Goal: Task Accomplishment & Management: Complete application form

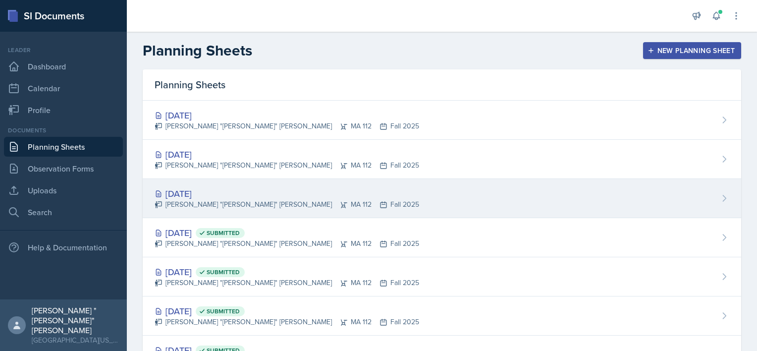
click at [174, 195] on div "[DATE]" at bounding box center [287, 193] width 264 height 13
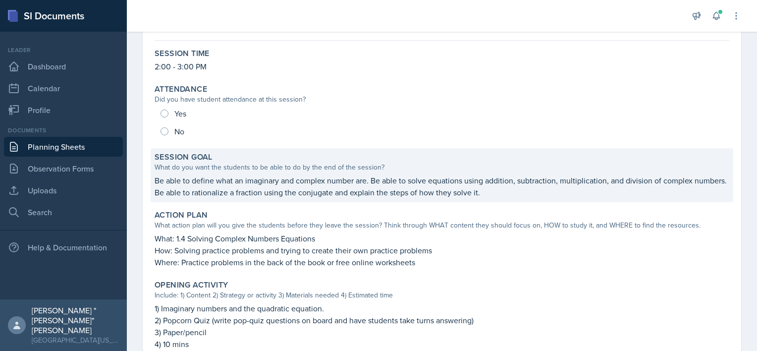
scroll to position [81, 0]
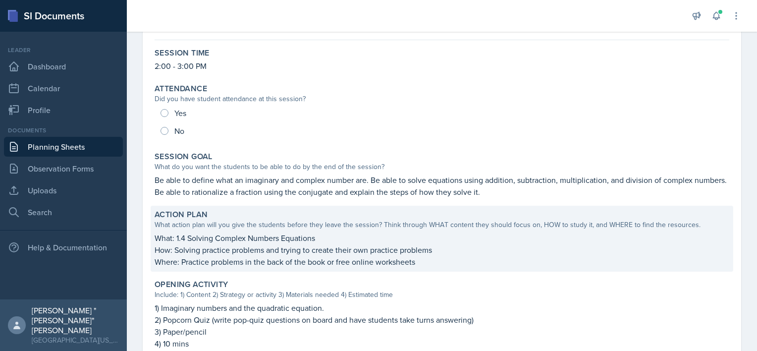
click at [283, 238] on p "What: 1.4 Solving Complex Numbers Equations" at bounding box center [442, 238] width 574 height 12
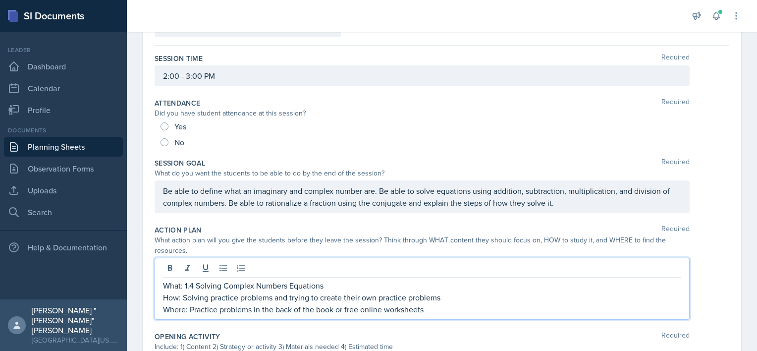
click at [202, 266] on div "What: 1.4 Solving Complex Numbers Equations How: Solving practice problems and …" at bounding box center [422, 289] width 535 height 62
click at [186, 284] on p "What: 1.4 Solving Complex Numbers Equations" at bounding box center [422, 285] width 518 height 12
click at [343, 283] on p "What: 1.3/1.4 Solving Complex Numbers Equations" at bounding box center [422, 285] width 518 height 12
drag, startPoint x: 355, startPoint y: 281, endPoint x: 208, endPoint y: 280, distance: 146.6
click at [208, 280] on p "What: 1.3/1.4 Solving Complex Numbers Equations" at bounding box center [422, 285] width 518 height 12
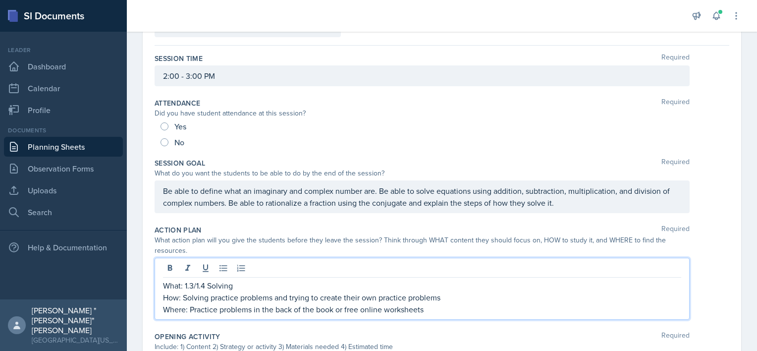
drag, startPoint x: 246, startPoint y: 279, endPoint x: 208, endPoint y: 288, distance: 39.1
click at [208, 288] on p "What: 1.3/1.4 Solving" at bounding box center [422, 285] width 518 height 12
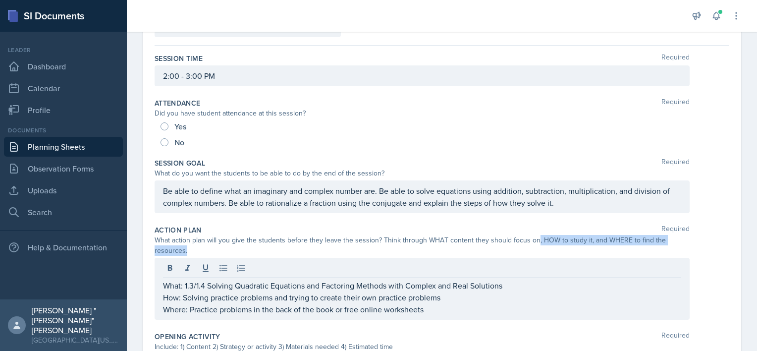
drag, startPoint x: 531, startPoint y: 240, endPoint x: 355, endPoint y: 247, distance: 176.9
click at [355, 247] on div "What action plan will you give the students before they leave the session? Thin…" at bounding box center [422, 245] width 535 height 21
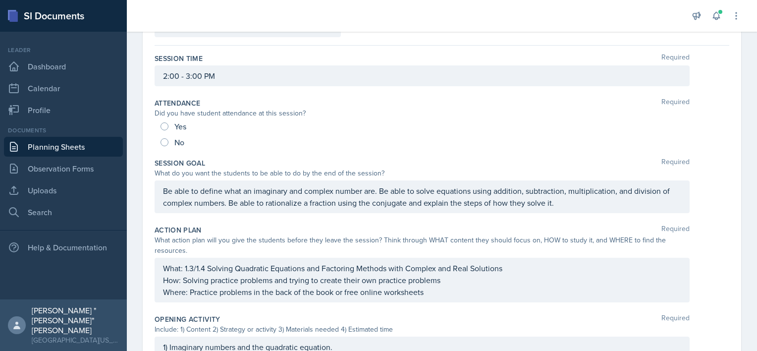
drag, startPoint x: 355, startPoint y: 247, endPoint x: 507, endPoint y: 259, distance: 153.0
click at [507, 259] on div "What: 1.3/1.4 Solving Quadratic Equations and Factoring Methods with Complex an…" at bounding box center [422, 280] width 535 height 45
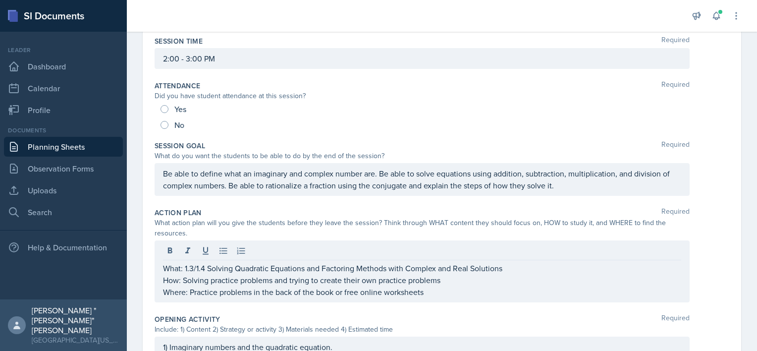
click at [507, 259] on div at bounding box center [422, 252] width 518 height 16
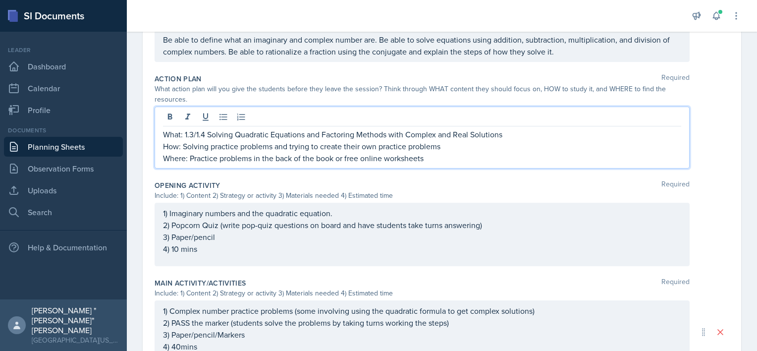
scroll to position [233, 0]
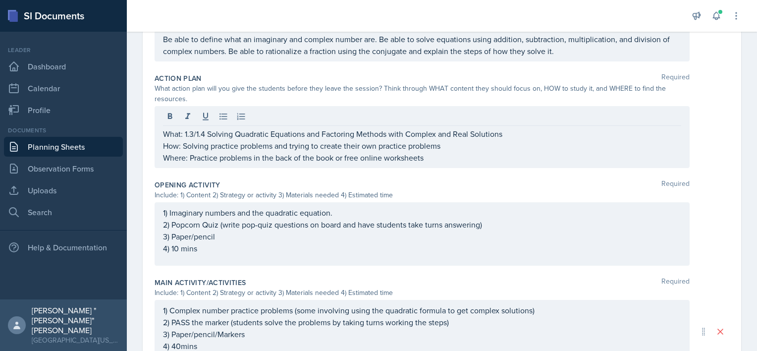
drag, startPoint x: 333, startPoint y: 259, endPoint x: 252, endPoint y: 226, distance: 87.5
click at [252, 226] on div "1) Imaginary numbers and the quadratic equation. 2) Popcorn Quiz (write pop-qui…" at bounding box center [422, 233] width 535 height 63
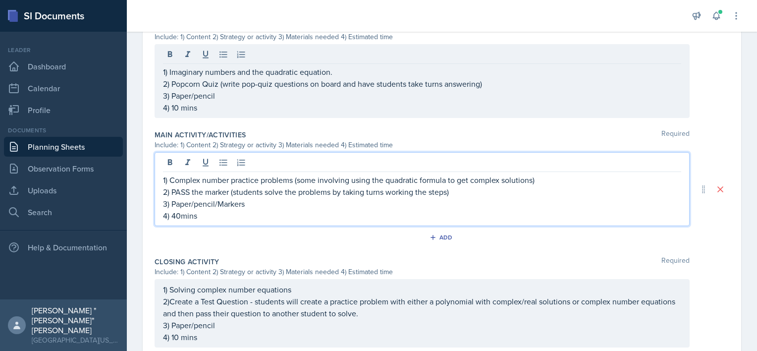
scroll to position [391, 0]
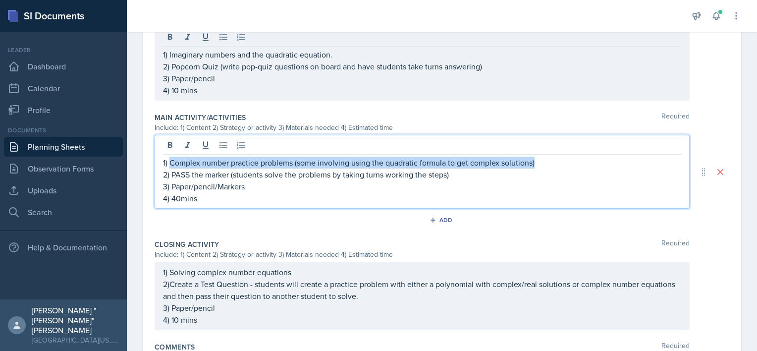
drag, startPoint x: 169, startPoint y: 159, endPoint x: 552, endPoint y: 160, distance: 382.3
click at [552, 160] on p "1) Complex number practice problems (some involving using the quadratic formula…" at bounding box center [422, 162] width 518 height 12
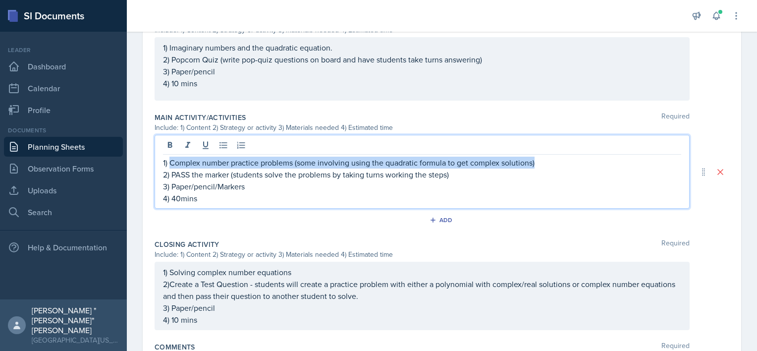
click at [320, 159] on p "1) Complex number practice problems (some involving using the quadratic formula…" at bounding box center [422, 162] width 518 height 12
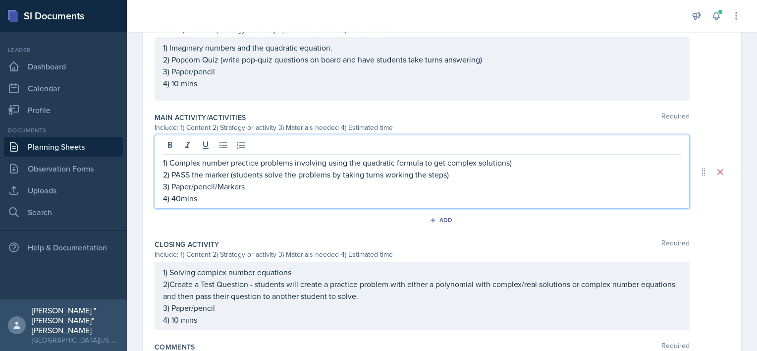
click at [515, 162] on p "1) Complex number practice problems involving using the quadratic formula to ge…" at bounding box center [422, 162] width 518 height 12
click at [422, 161] on p "1) Complex number practice problems involving using the quadratic formula to ge…" at bounding box center [422, 162] width 518 height 12
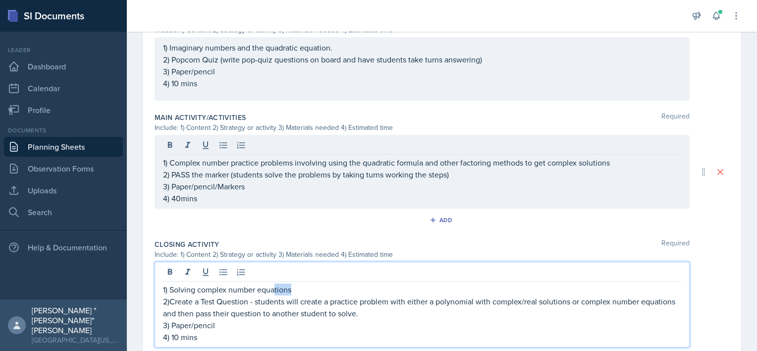
drag, startPoint x: 309, startPoint y: 277, endPoint x: 273, endPoint y: 277, distance: 35.2
click at [273, 277] on div "1) Solving complex number equations 2)Create a Test Question - students will cr…" at bounding box center [422, 304] width 535 height 86
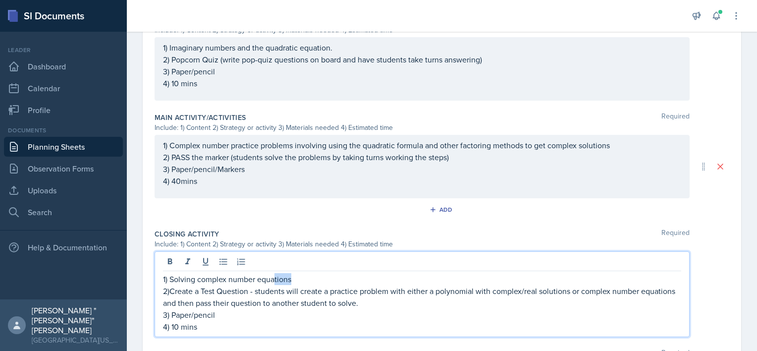
scroll to position [370, 0]
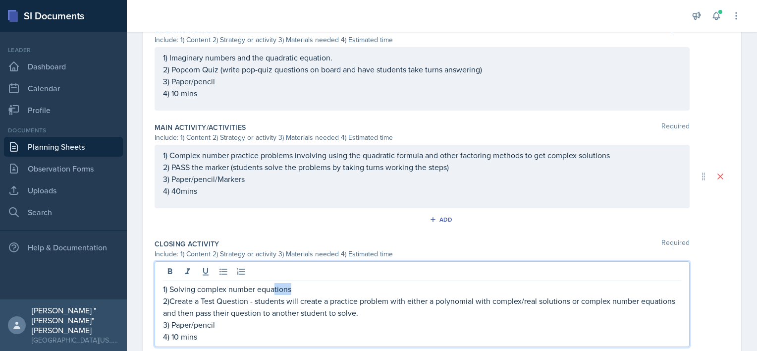
click at [297, 286] on p "1) Solving complex number equations" at bounding box center [422, 289] width 518 height 12
drag, startPoint x: 297, startPoint y: 286, endPoint x: 170, endPoint y: 287, distance: 127.3
click at [170, 287] on p "1) Solving complex number equations" at bounding box center [422, 289] width 518 height 12
click at [232, 287] on p "1) S" at bounding box center [422, 289] width 518 height 12
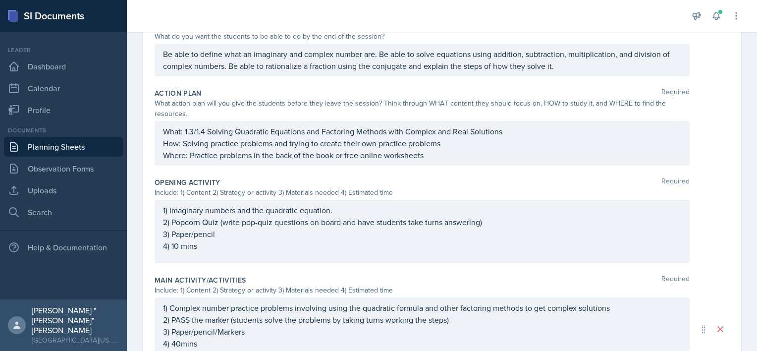
scroll to position [0, 0]
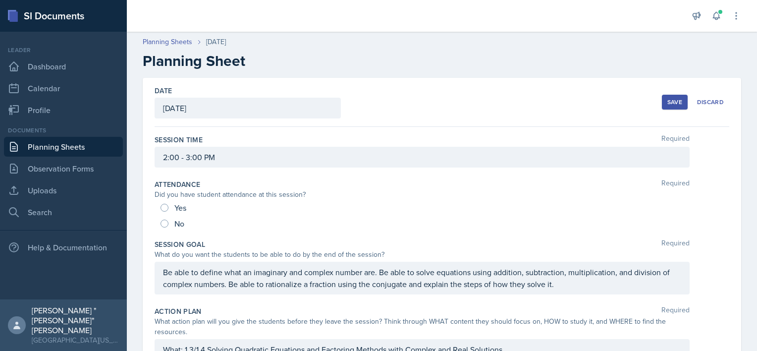
click at [674, 101] on div "Save" at bounding box center [674, 102] width 15 height 8
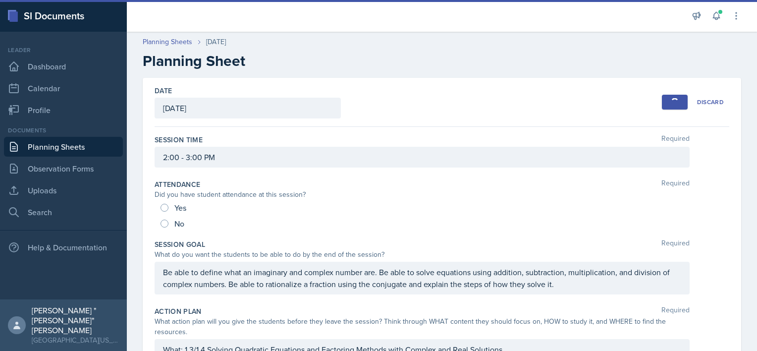
click at [404, 275] on div "Be able to define what an imaginary and complex number are. Be able to solve eq…" at bounding box center [422, 277] width 535 height 33
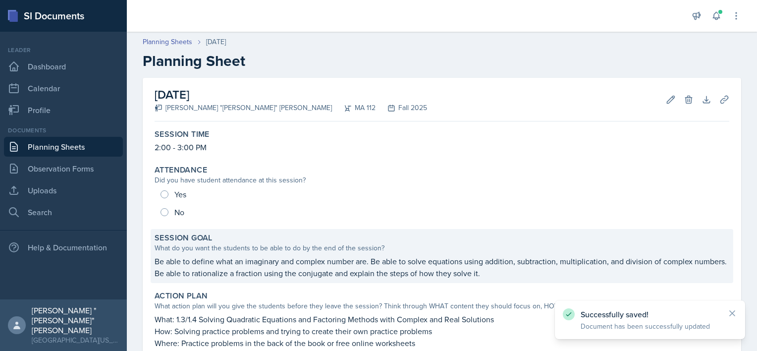
click at [532, 265] on p "Be able to define what an imaginary and complex number are. Be able to solve eq…" at bounding box center [442, 267] width 574 height 24
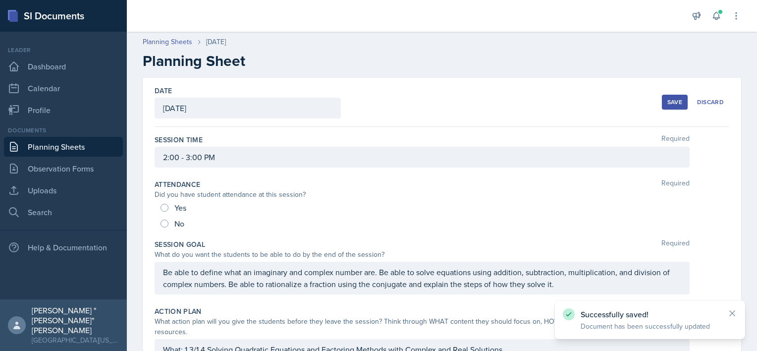
click at [595, 280] on div "Be able to define what an imaginary and complex number are. Be able to solve eq…" at bounding box center [422, 277] width 535 height 33
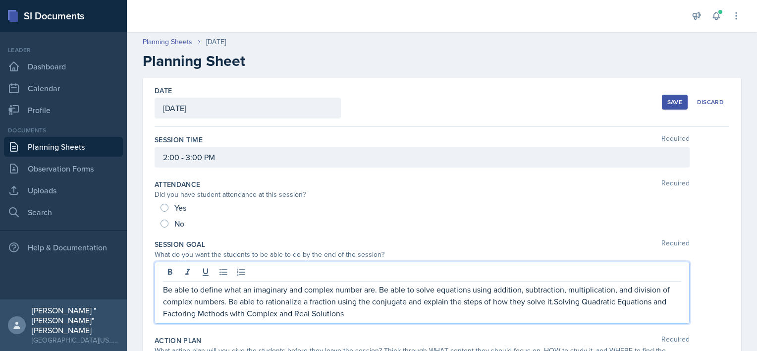
scroll to position [18, 0]
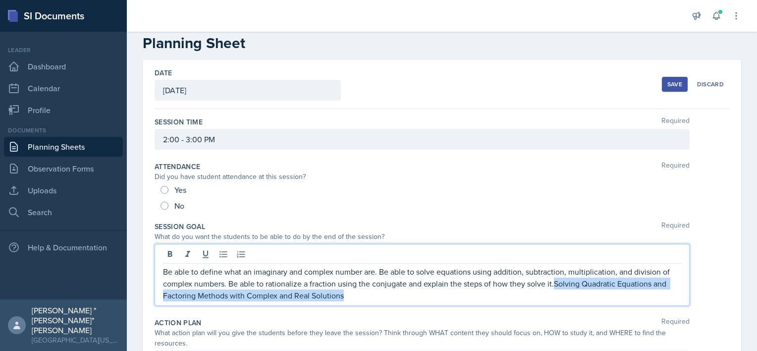
drag, startPoint x: 557, startPoint y: 299, endPoint x: 553, endPoint y: 280, distance: 19.3
click at [553, 280] on p "Be able to define what an imaginary and complex number are. Be able to solve eq…" at bounding box center [422, 283] width 518 height 36
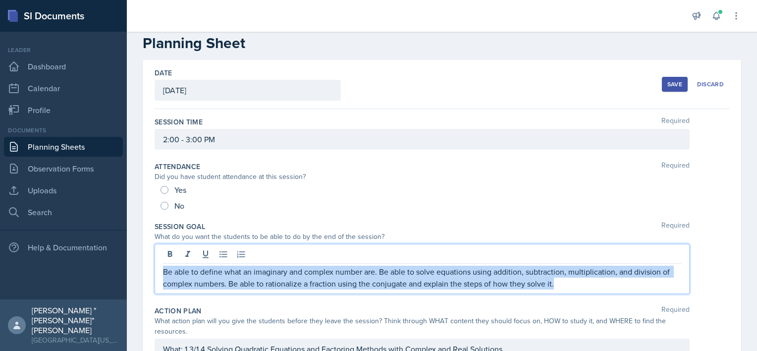
drag, startPoint x: 554, startPoint y: 281, endPoint x: 156, endPoint y: 248, distance: 400.1
click at [156, 248] on div "Be able to define what an imaginary and complex number are. Be able to solve eq…" at bounding box center [422, 269] width 535 height 50
copy p "Be able to define what an imaginary and complex number are. Be able to solve eq…"
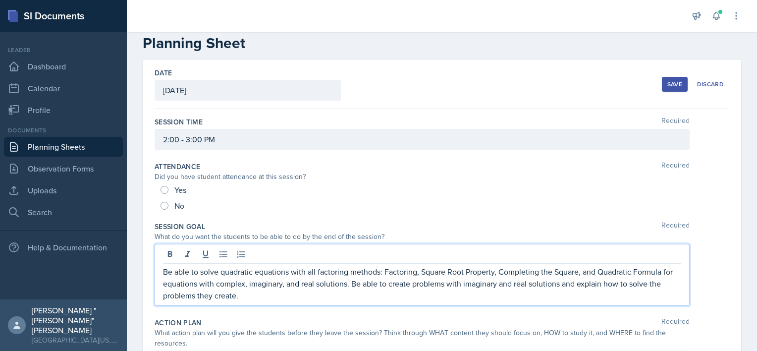
click at [256, 229] on div "Session Goal Required" at bounding box center [442, 226] width 574 height 10
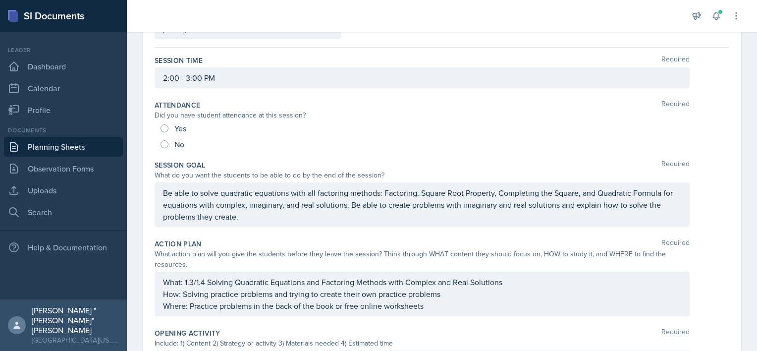
scroll to position [0, 0]
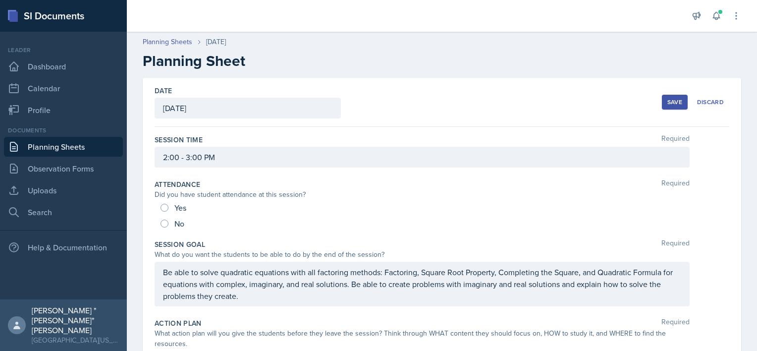
click at [674, 104] on div "Save" at bounding box center [674, 102] width 15 height 8
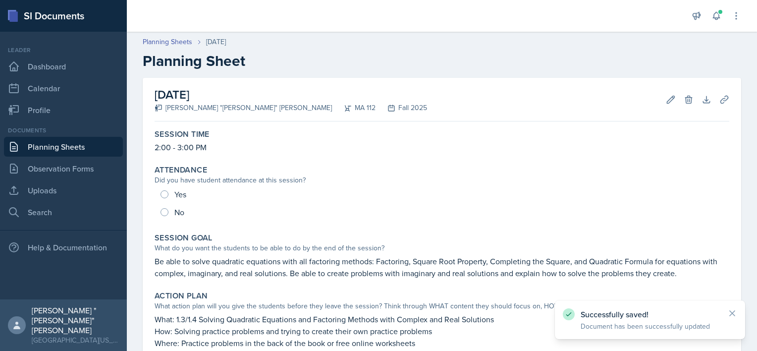
click at [93, 144] on link "Planning Sheets" at bounding box center [63, 147] width 119 height 20
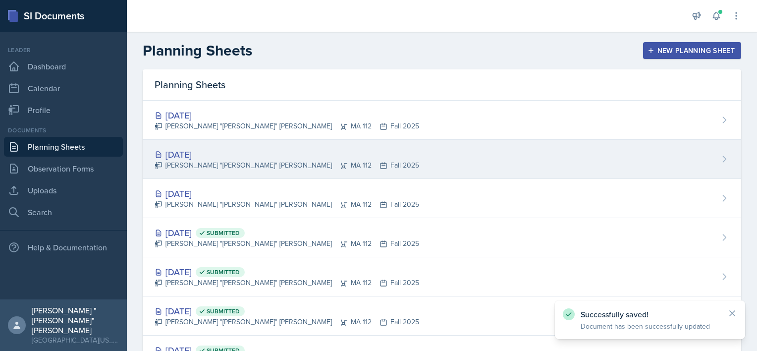
click at [248, 153] on div "[DATE]" at bounding box center [287, 154] width 264 height 13
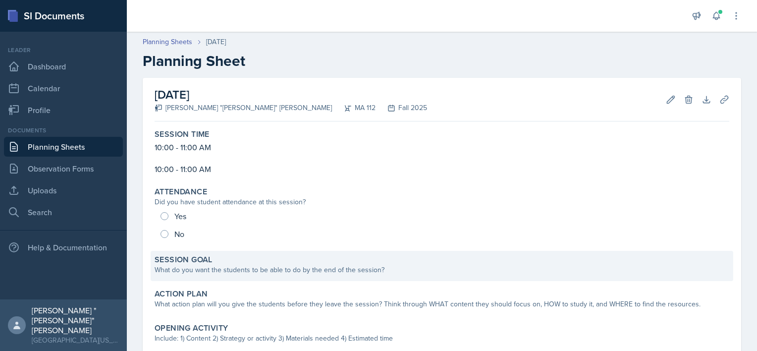
click at [244, 275] on div "Session Goal What do you want the students to be able to do by the end of the s…" at bounding box center [442, 266] width 582 height 30
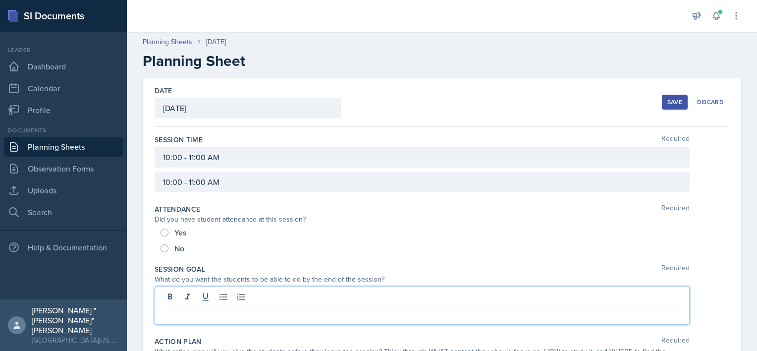
click at [227, 296] on div at bounding box center [422, 305] width 535 height 38
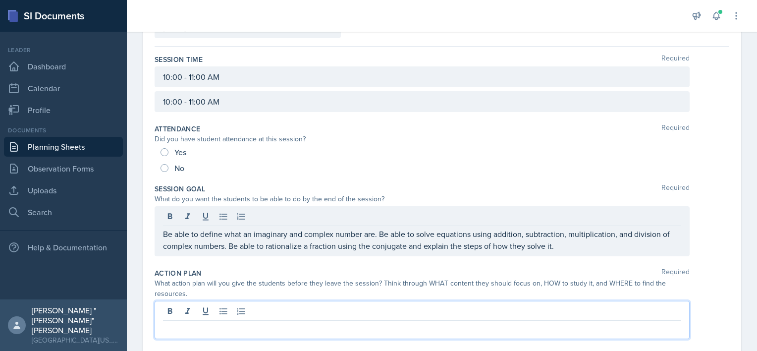
click at [277, 322] on p at bounding box center [422, 328] width 518 height 12
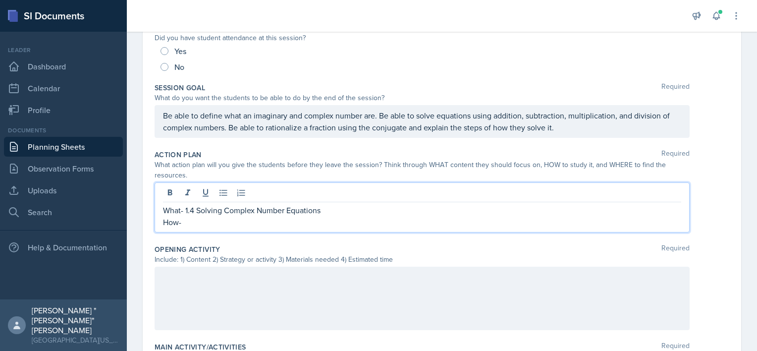
scroll to position [199, 0]
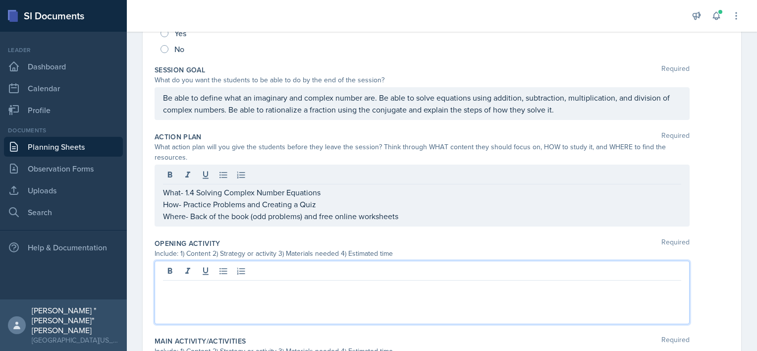
click at [329, 271] on div at bounding box center [422, 291] width 535 height 63
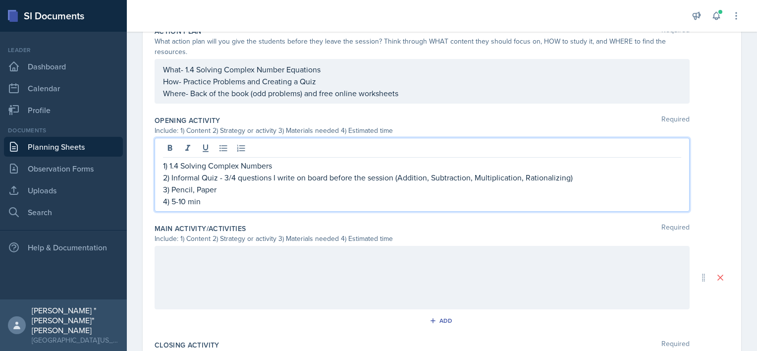
click at [287, 267] on div at bounding box center [422, 277] width 535 height 63
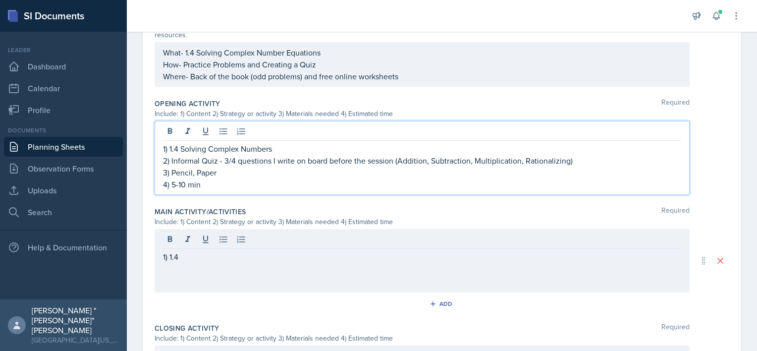
scroll to position [332, 0]
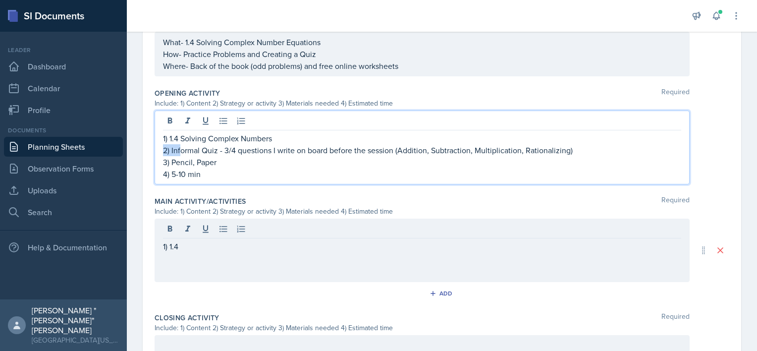
drag, startPoint x: 280, startPoint y: 132, endPoint x: 182, endPoint y: 148, distance: 99.4
click at [182, 148] on div "1) 1.4 Solving Complex Numbers 2) Informal Quiz - 3/4 questions I write on boar…" at bounding box center [422, 156] width 518 height 48
click at [283, 137] on p "1) 1.4 Solving Complex Numbers" at bounding box center [422, 138] width 518 height 12
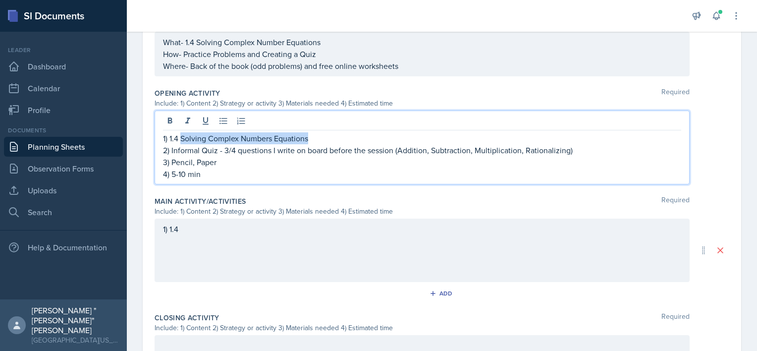
drag, startPoint x: 341, startPoint y: 139, endPoint x: 182, endPoint y: 136, distance: 159.0
click at [182, 136] on p "1) 1.4 Solving Complex Numbers Equations" at bounding box center [422, 138] width 518 height 12
copy p "Solving Complex Numbers Equations"
click at [230, 236] on div "1) 1.4" at bounding box center [422, 249] width 535 height 63
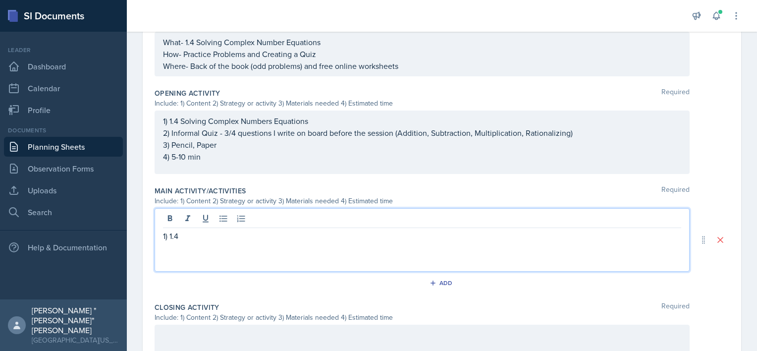
scroll to position [349, 0]
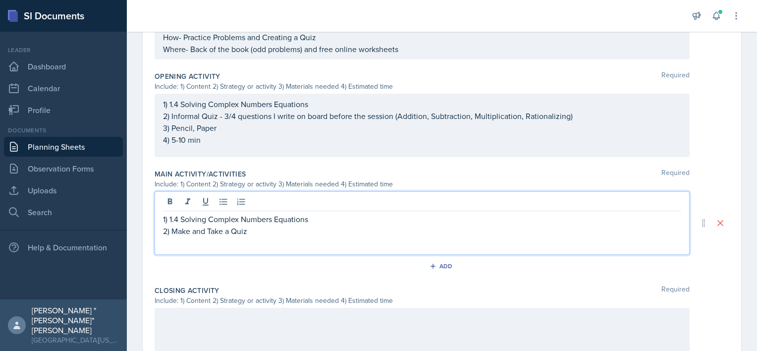
click at [174, 226] on p "2) Make and Take a Quiz" at bounding box center [422, 231] width 518 height 12
click at [326, 226] on p "2) Peer Lessons/Make and Take a Quiz" at bounding box center [422, 231] width 518 height 12
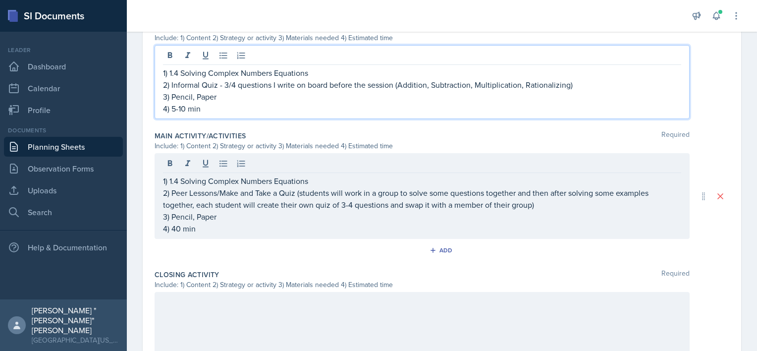
scroll to position [414, 0]
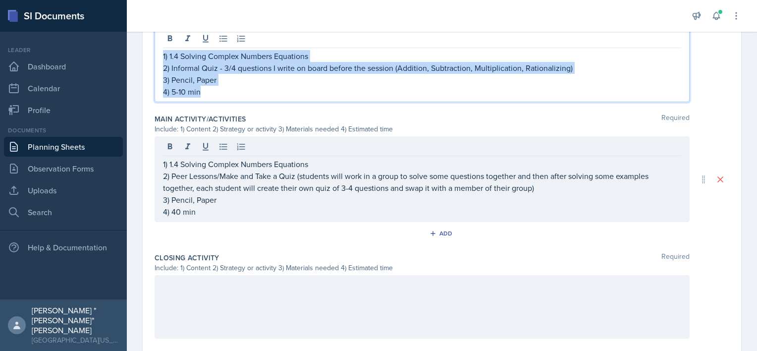
drag, startPoint x: 214, startPoint y: 86, endPoint x: 158, endPoint y: 53, distance: 64.1
click at [158, 53] on div "1) 1.4 Solving Complex Numbers Equations 2) Informal Quiz - 3/4 questions I wri…" at bounding box center [422, 65] width 535 height 74
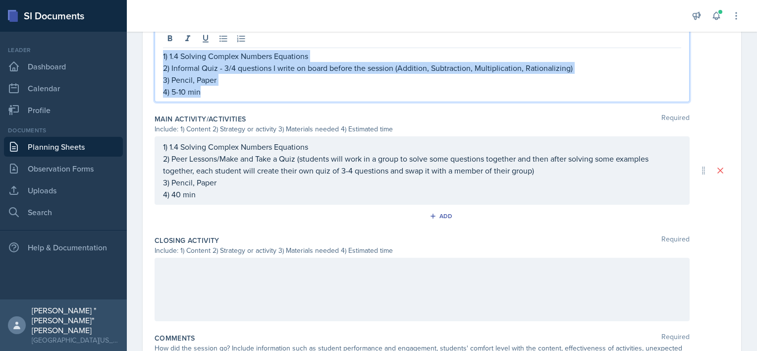
copy div "1) 1.4 Solving Complex Numbers Equations 2) Informal Quiz - 3/4 questions I wri…"
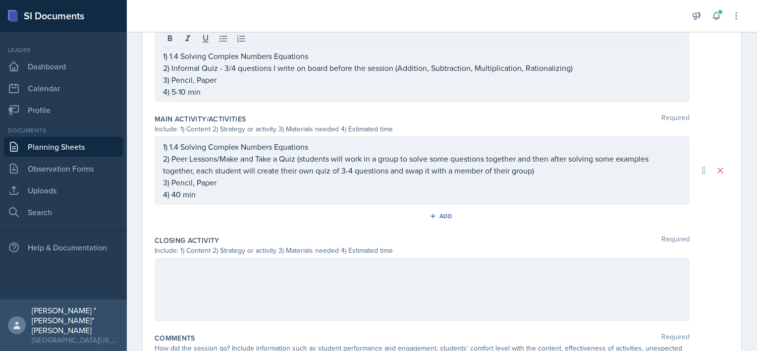
click at [256, 281] on div at bounding box center [422, 289] width 535 height 63
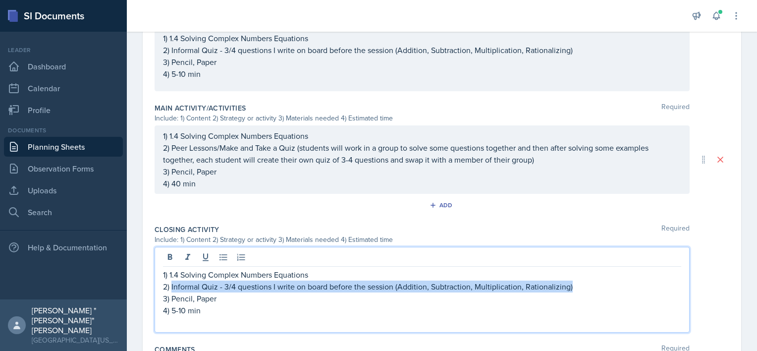
drag, startPoint x: 598, startPoint y: 282, endPoint x: 172, endPoint y: 287, distance: 425.9
click at [172, 287] on p "2) Informal Quiz - 3/4 questions I write on board before the session (Addition,…" at bounding box center [422, 286] width 518 height 12
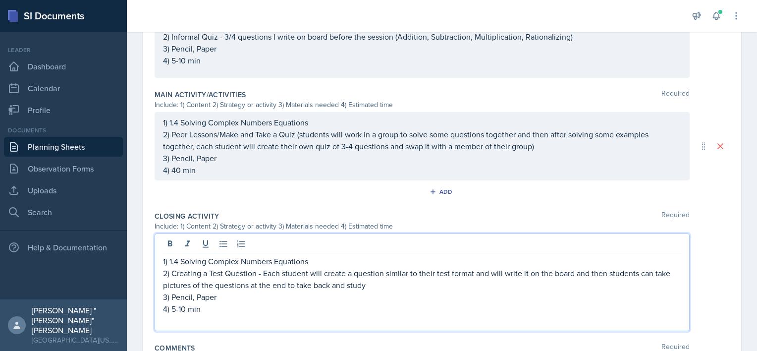
scroll to position [430, 0]
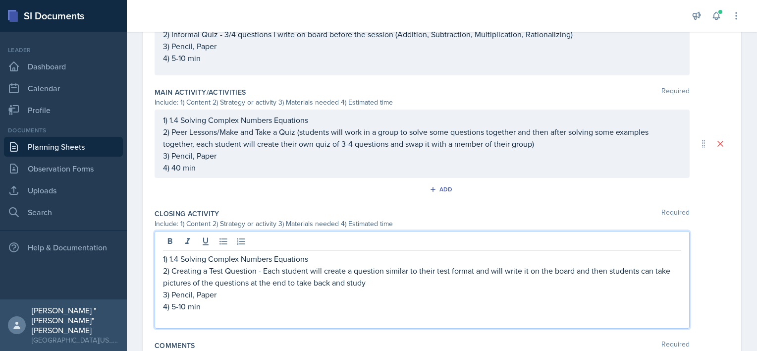
click at [252, 292] on p "3) Pencil, Paper" at bounding box center [422, 294] width 518 height 12
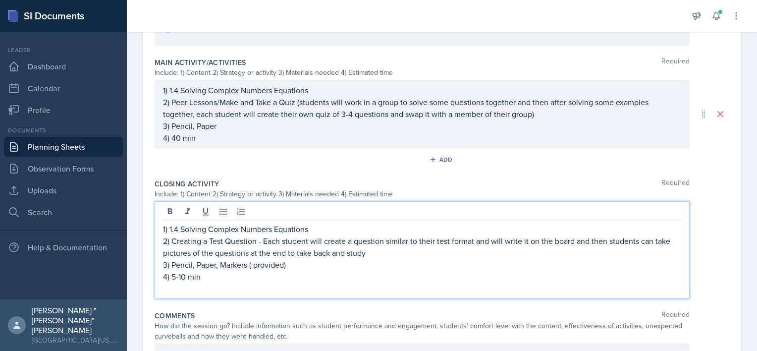
scroll to position [460, 0]
click at [301, 268] on p "3) Pencil, Paper, Markers (provided)" at bounding box center [422, 265] width 518 height 12
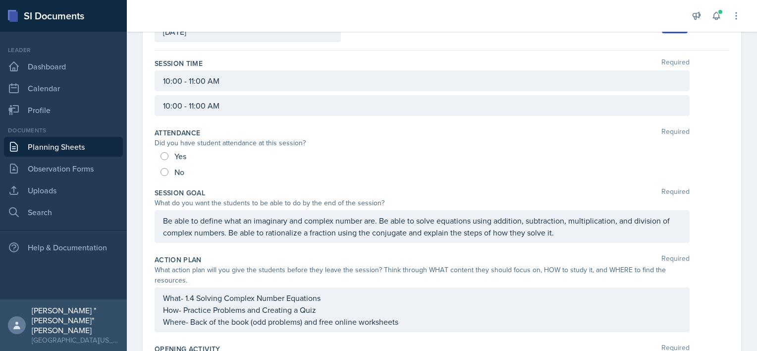
scroll to position [0, 0]
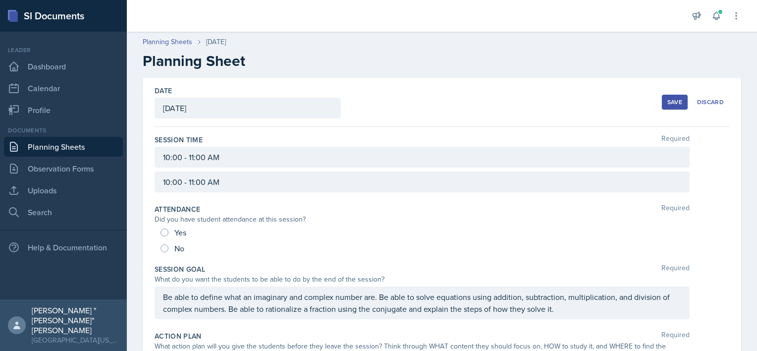
click at [667, 104] on div "Save" at bounding box center [674, 102] width 15 height 8
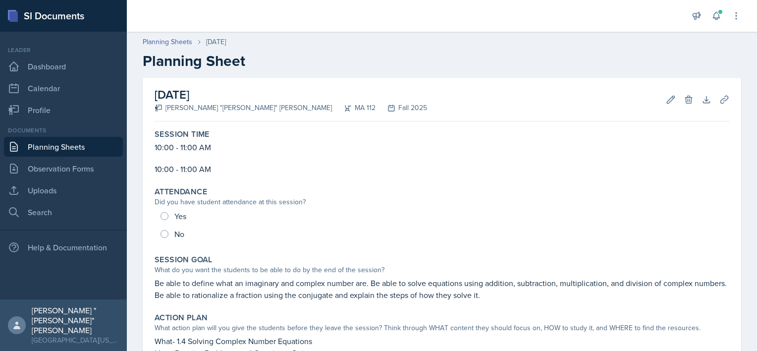
click at [117, 147] on link "Planning Sheets" at bounding box center [63, 147] width 119 height 20
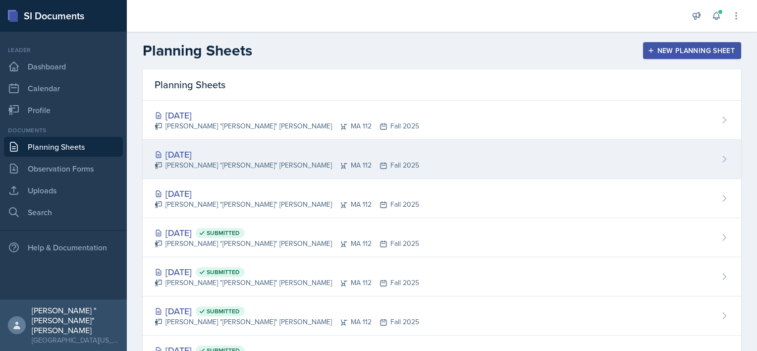
click at [190, 162] on div "[PERSON_NAME] "[PERSON_NAME]" [PERSON_NAME] MA 112 Fall 2025" at bounding box center [287, 165] width 264 height 10
click at [190, 162] on main "Planning Sheets New Planning Sheet Planning Sheets [DATE] [PERSON_NAME] "[PERSO…" at bounding box center [442, 191] width 630 height 319
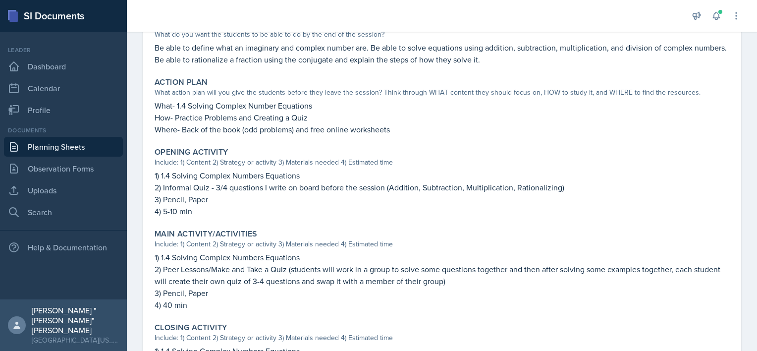
scroll to position [236, 0]
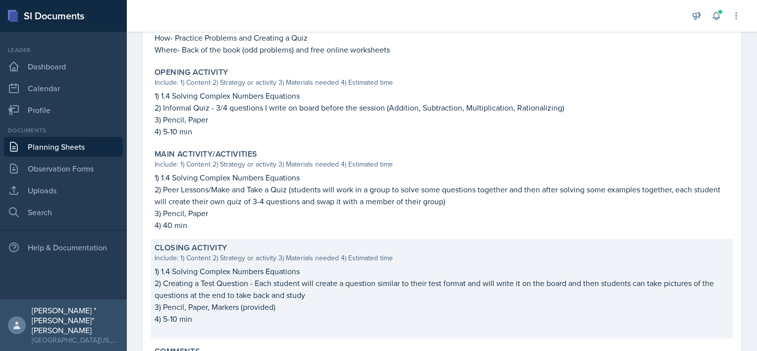
click at [345, 285] on p "2) Creating a Test Question - Each student will create a question similar to th…" at bounding box center [442, 289] width 574 height 24
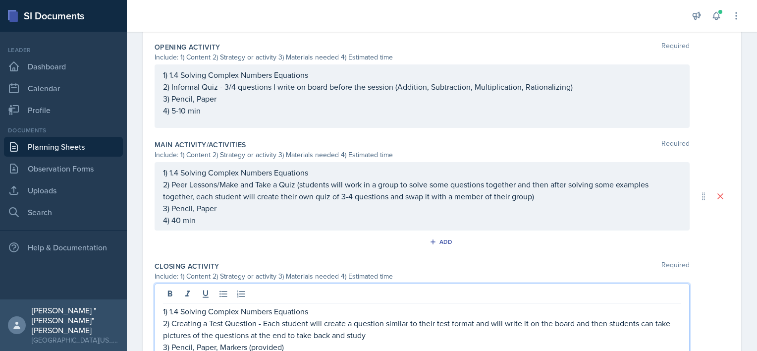
scroll to position [395, 0]
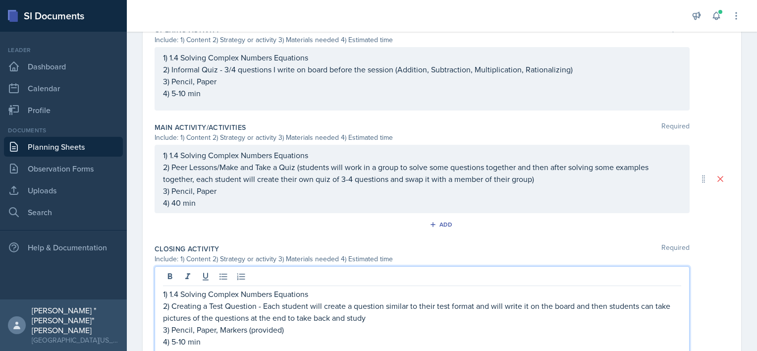
click at [372, 315] on p "2) Creating a Test Question - Each student will create a question similar to th…" at bounding box center [422, 312] width 518 height 24
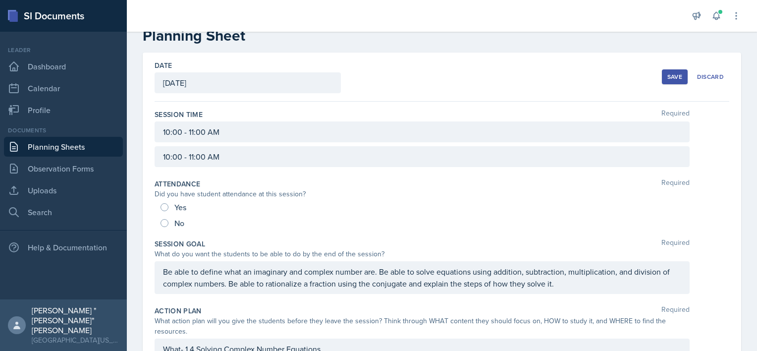
scroll to position [0, 0]
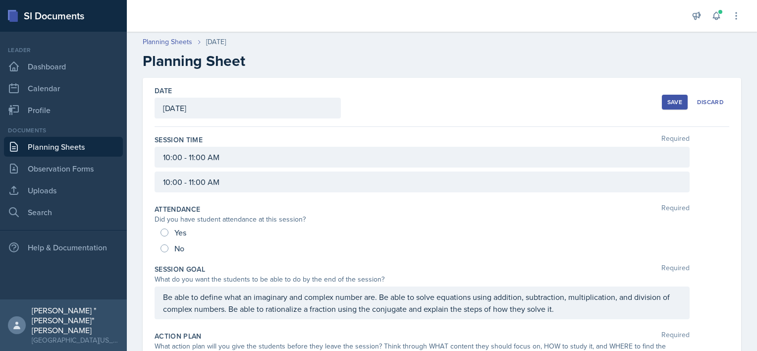
click at [502, 194] on div "Session Time Required 10:00 - 11:00 AM 10:00 - 11:00 AM" at bounding box center [442, 165] width 574 height 69
click at [492, 173] on div "10:00 - 11:00 AM" at bounding box center [422, 181] width 535 height 21
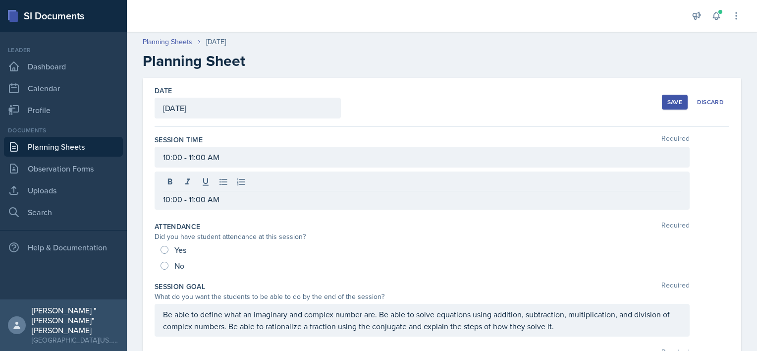
click at [450, 170] on div "10:00 - 11:00 AM 10:00 - 11:00 AM" at bounding box center [442, 178] width 574 height 63
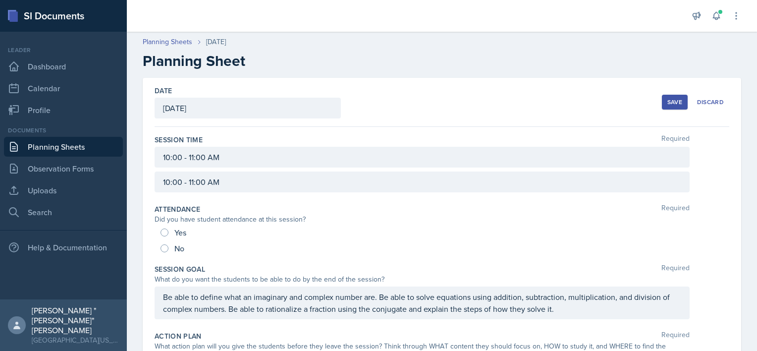
click at [483, 149] on div "10:00 - 11:00 AM" at bounding box center [422, 157] width 535 height 21
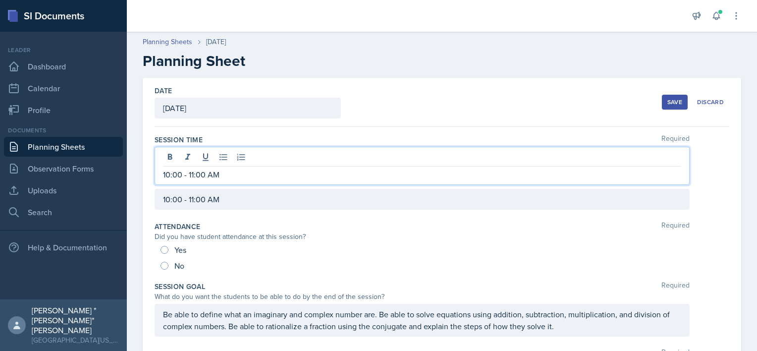
click at [654, 96] on div "Date [DATE] [DATE] 31 1 2 3 4 5 6 7 8 9 10 11 12 13 14 15 16 17 18 19 20 21 22 …" at bounding box center [442, 102] width 574 height 49
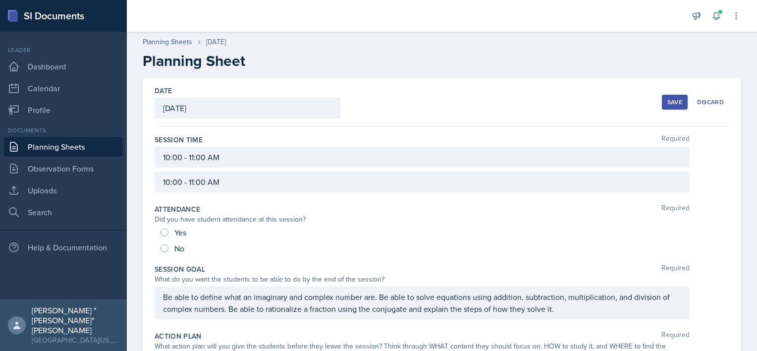
click at [662, 99] on button "Save" at bounding box center [675, 102] width 26 height 15
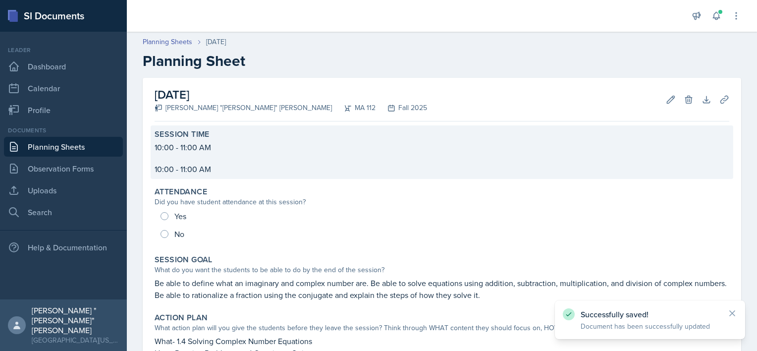
click at [241, 168] on p "10:00 - 11:00 AM" at bounding box center [442, 169] width 574 height 12
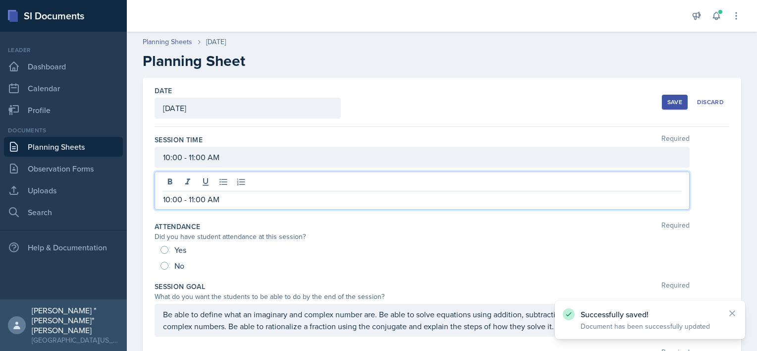
click at [234, 180] on div "10:00 - 11:00 AM" at bounding box center [422, 190] width 535 height 38
click at [217, 165] on div "10:00 - 11:00 AM" at bounding box center [422, 157] width 535 height 21
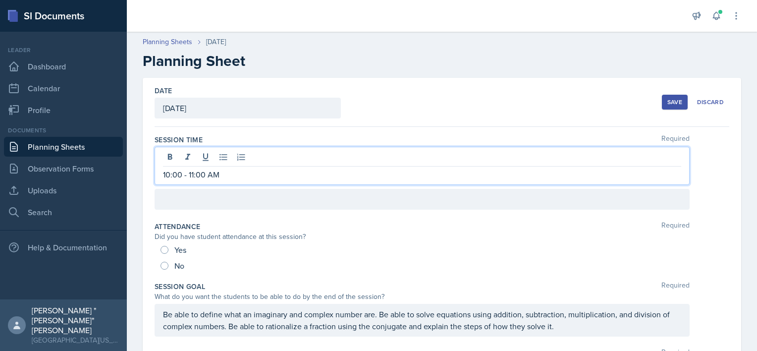
click at [261, 214] on div "Session Time Required 10:00 - 11:00 AM" at bounding box center [442, 174] width 574 height 87
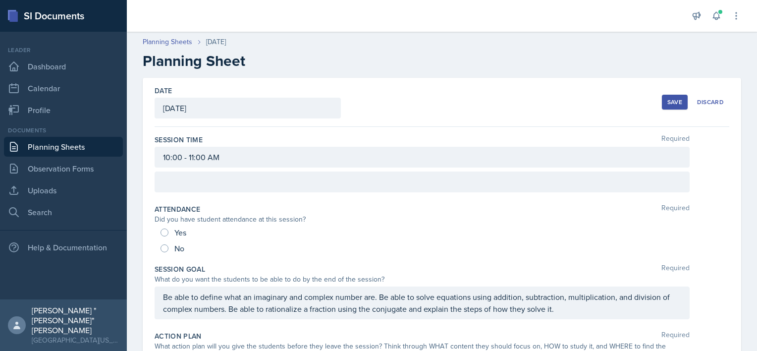
click at [662, 97] on button "Save" at bounding box center [675, 102] width 26 height 15
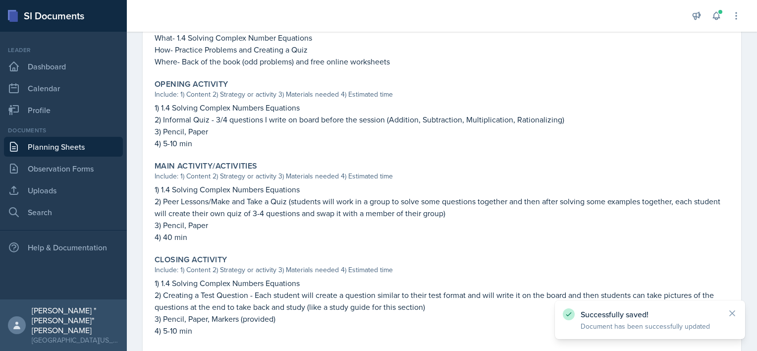
scroll to position [389, 0]
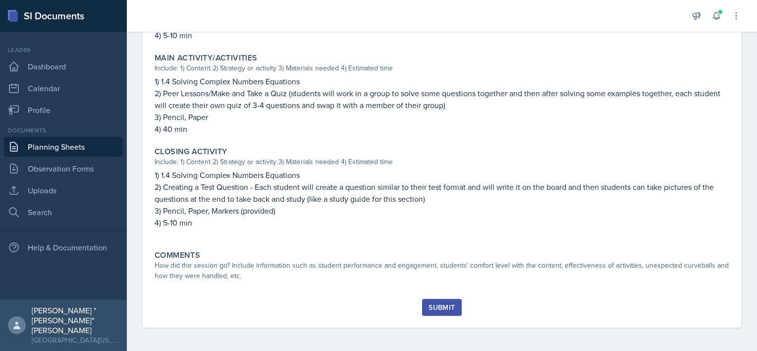
click at [53, 149] on link "Planning Sheets" at bounding box center [63, 147] width 119 height 20
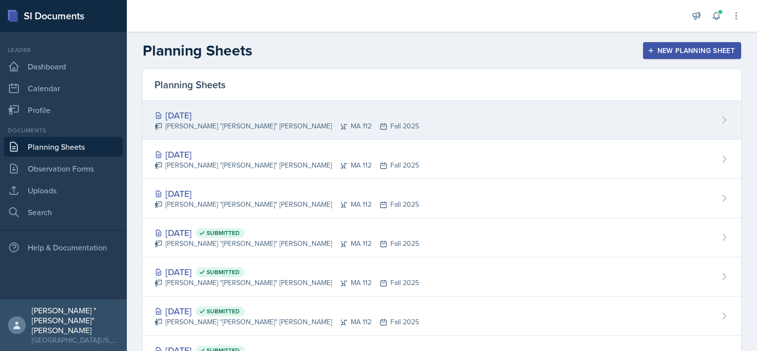
click at [256, 114] on div "[DATE]" at bounding box center [287, 114] width 264 height 13
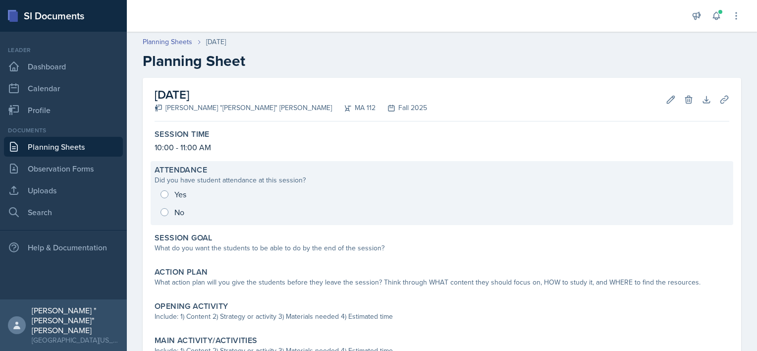
click at [230, 194] on div "Yes No" at bounding box center [442, 203] width 574 height 36
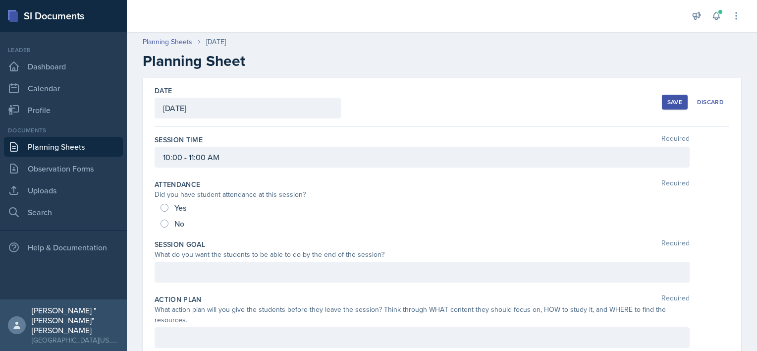
click at [212, 277] on div at bounding box center [422, 271] width 535 height 21
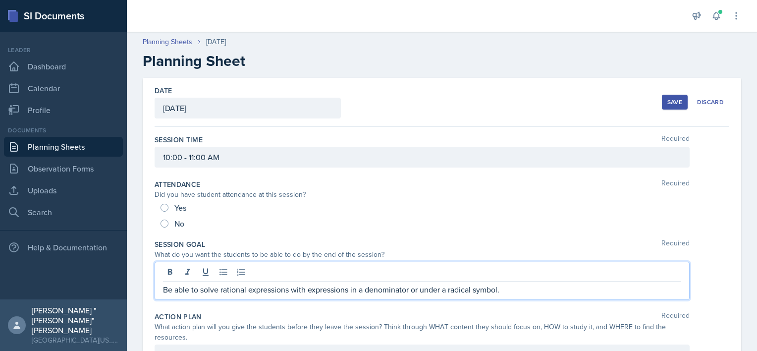
click at [515, 286] on p "Be able to solve rational expressions with expressions in a denominator or unde…" at bounding box center [422, 289] width 518 height 12
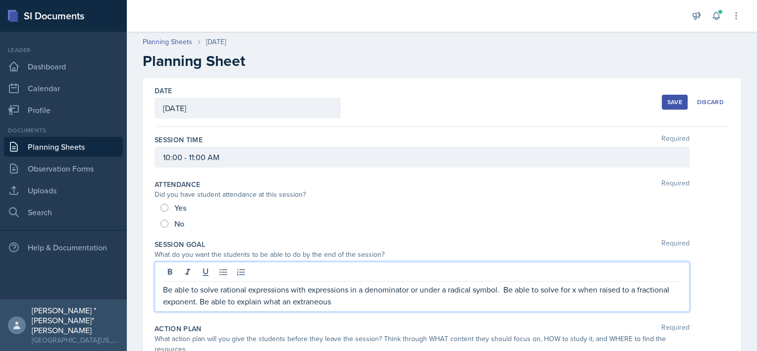
click at [293, 311] on div "Session Goal Required What do you want the students to be able to do by the end…" at bounding box center [442, 277] width 574 height 84
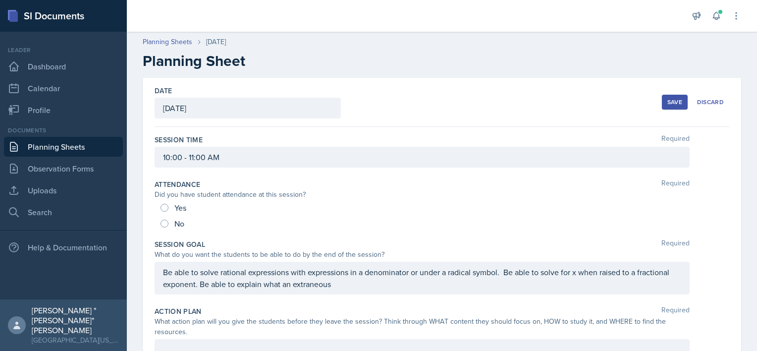
click at [310, 285] on p "Be able to solve rational expressions with expressions in a denominator or unde…" at bounding box center [422, 278] width 518 height 24
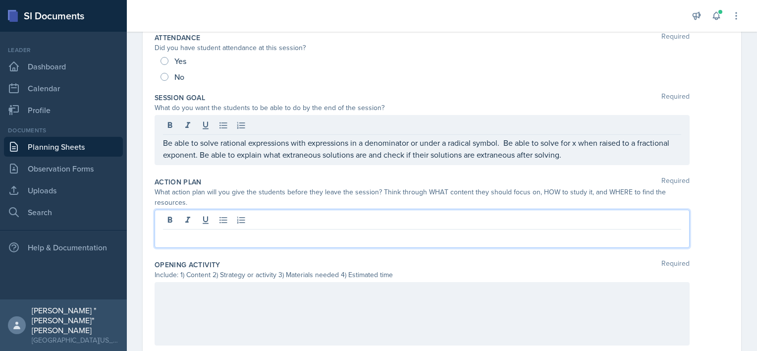
scroll to position [147, 0]
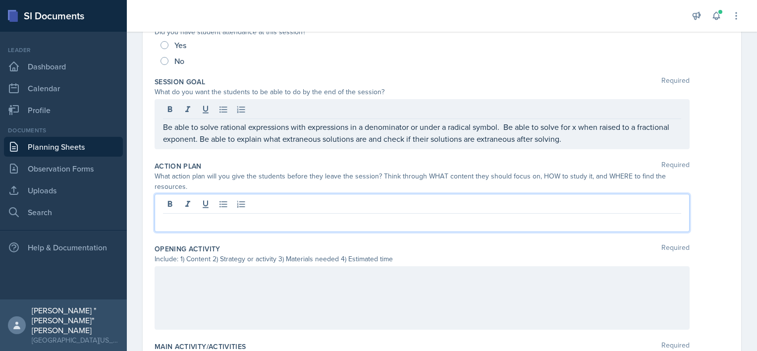
click at [204, 218] on p at bounding box center [422, 221] width 518 height 12
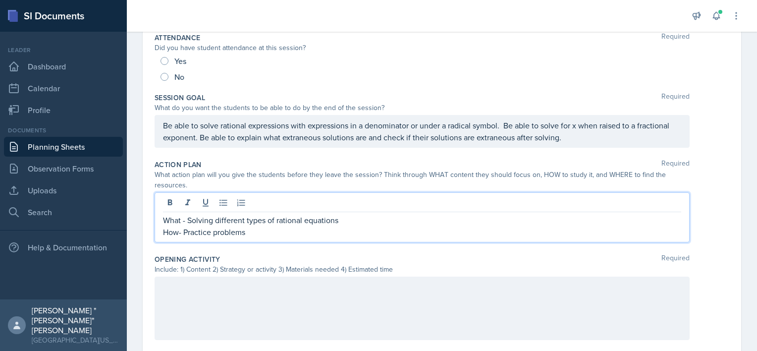
click at [178, 231] on p "How- Practice problems" at bounding box center [422, 232] width 518 height 12
click at [298, 233] on p "How - Practice problems" at bounding box center [422, 232] width 518 height 12
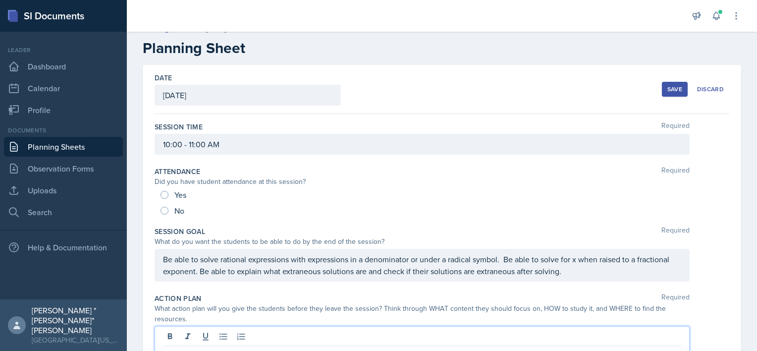
scroll to position [3, 0]
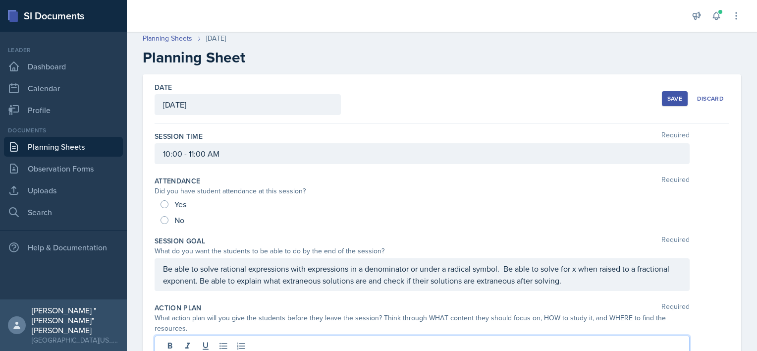
click at [667, 97] on div "Save" at bounding box center [674, 99] width 15 height 8
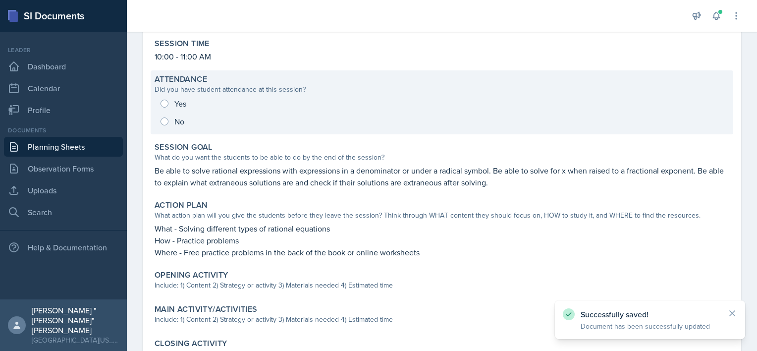
scroll to position [93, 0]
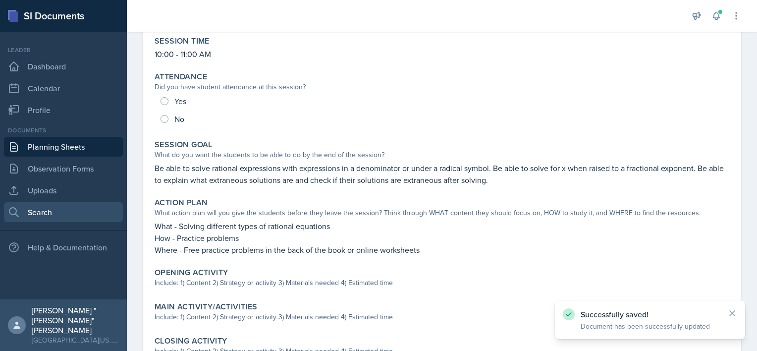
click at [46, 204] on link "Search" at bounding box center [63, 212] width 119 height 20
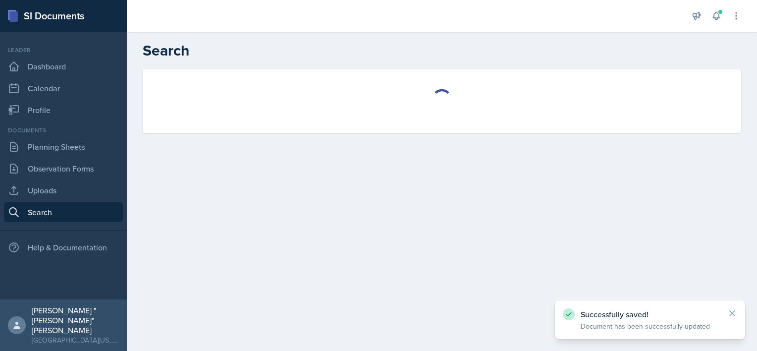
select select "all"
select select "1"
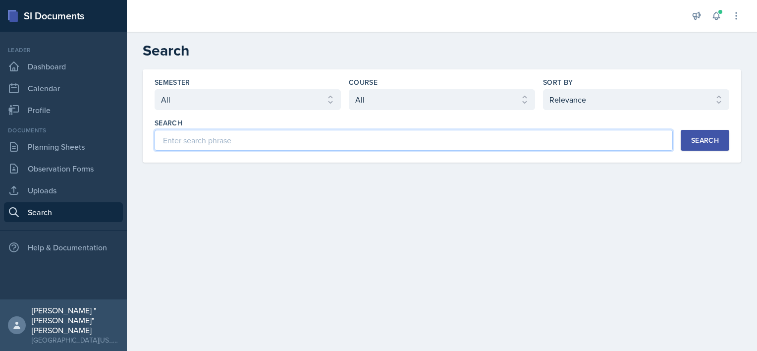
click at [166, 144] on input at bounding box center [414, 140] width 518 height 21
type input "rational equations"
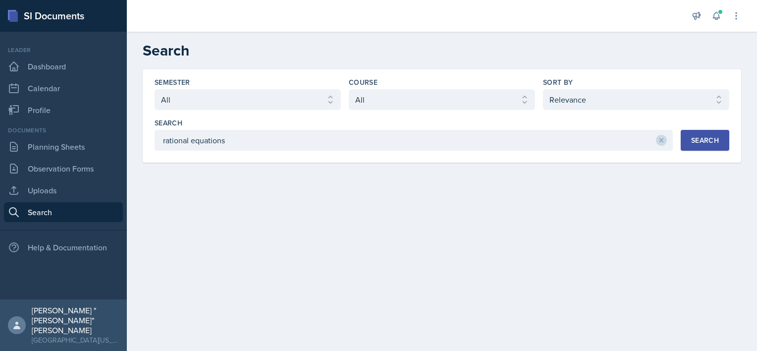
click at [697, 144] on div "Search" at bounding box center [705, 140] width 28 height 8
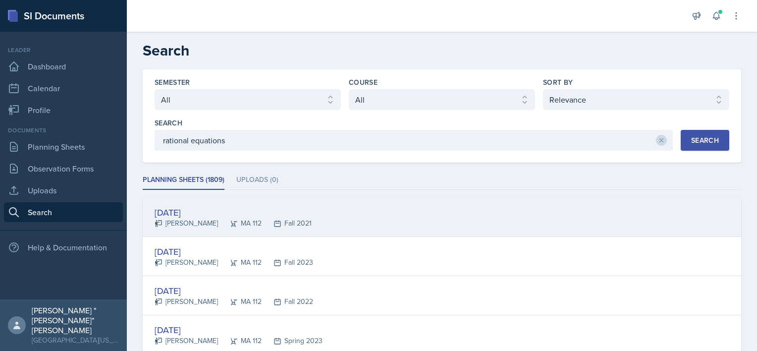
click at [191, 208] on div "[DATE]" at bounding box center [233, 212] width 157 height 13
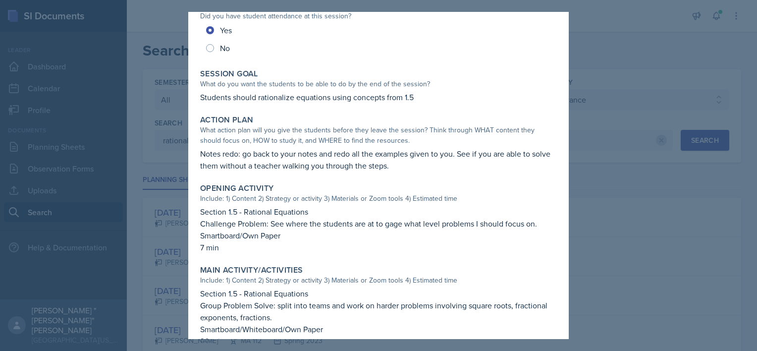
scroll to position [156, 0]
click at [756, 194] on html "SI Documents Leader Dashboard Calendar Profile Documents Planning Sheets Observ…" at bounding box center [378, 175] width 757 height 351
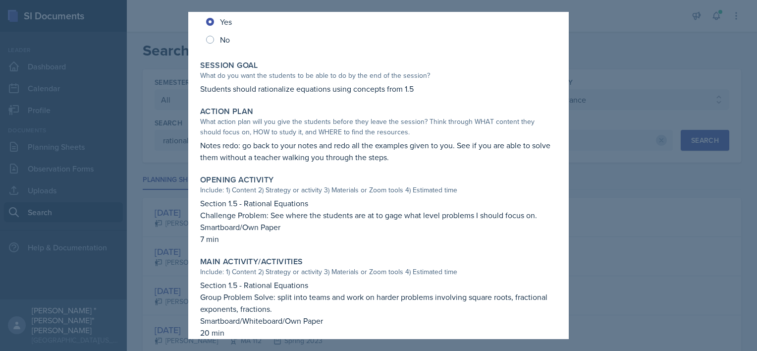
scroll to position [182, 0]
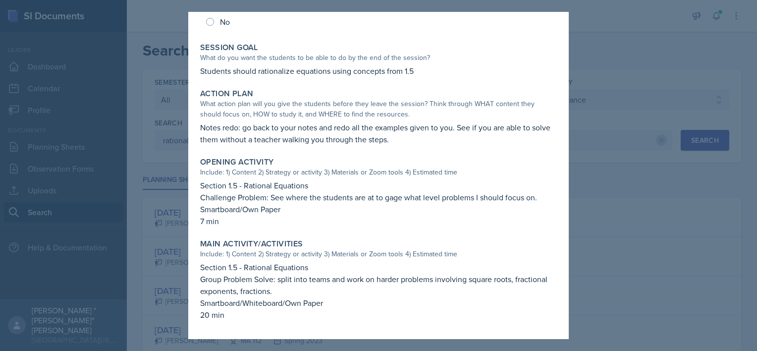
click at [171, 164] on div at bounding box center [378, 175] width 757 height 351
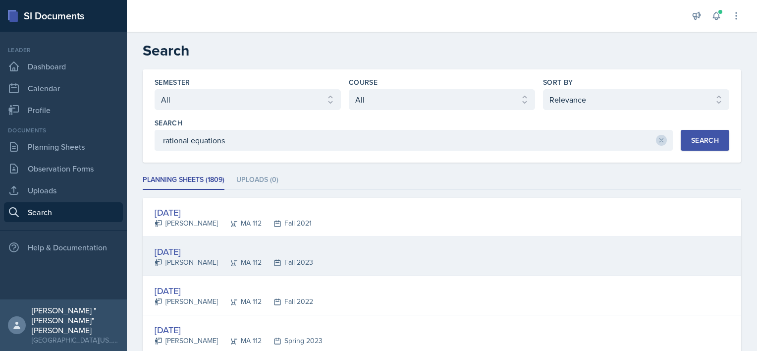
click at [168, 245] on div "[DATE]" at bounding box center [234, 251] width 158 height 13
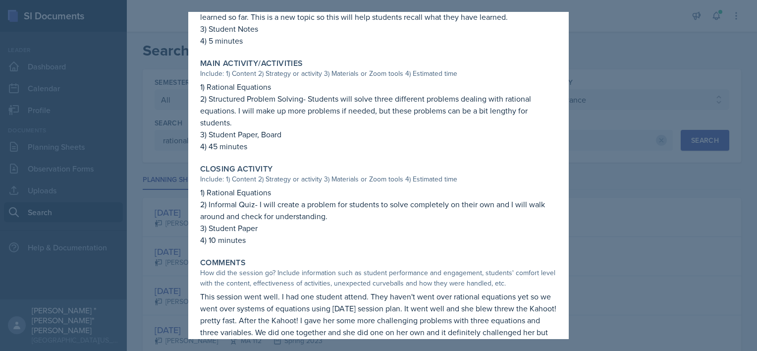
scroll to position [424, 0]
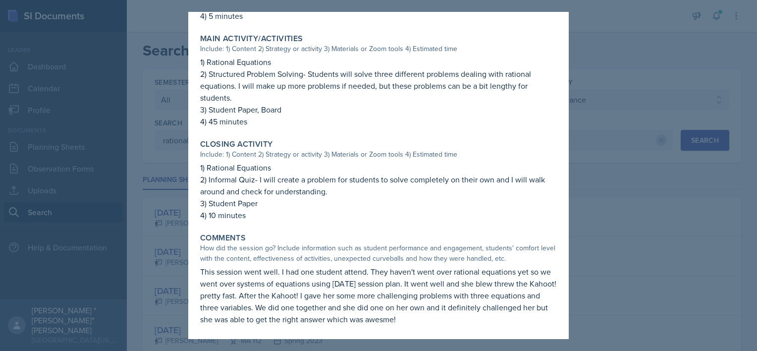
click at [129, 222] on div at bounding box center [378, 175] width 757 height 351
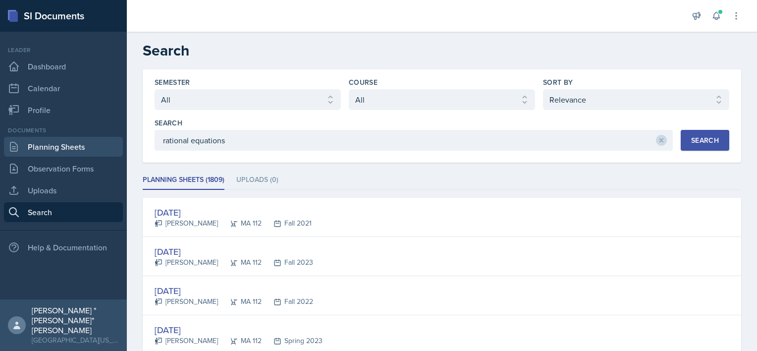
click at [48, 150] on link "Planning Sheets" at bounding box center [63, 147] width 119 height 20
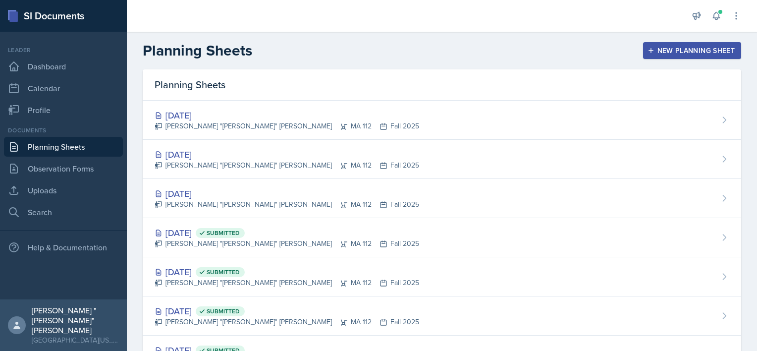
click at [61, 144] on link "Planning Sheets" at bounding box center [63, 147] width 119 height 20
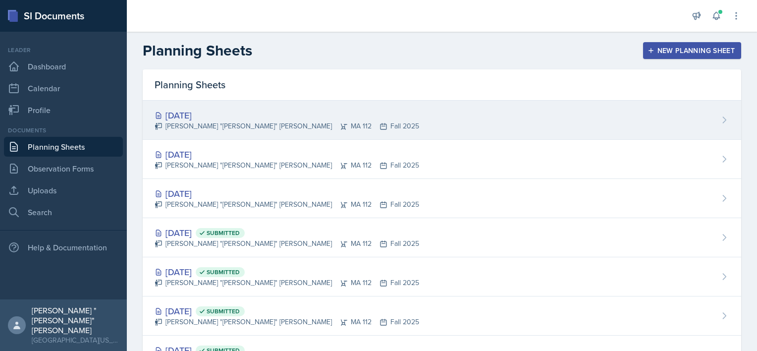
click at [195, 116] on div "[DATE]" at bounding box center [287, 114] width 264 height 13
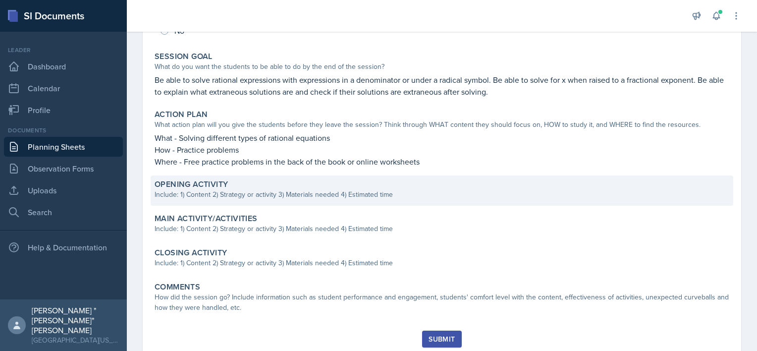
scroll to position [182, 0]
click at [203, 195] on div "Include: 1) Content 2) Strategy or activity 3) Materials needed 4) Estimated ti…" at bounding box center [442, 194] width 574 height 10
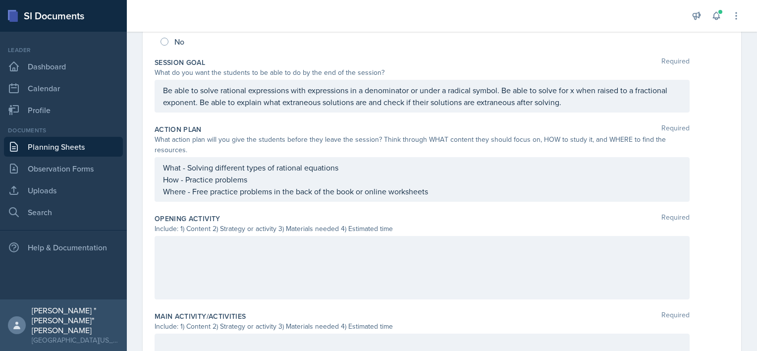
click at [187, 244] on div at bounding box center [422, 267] width 535 height 63
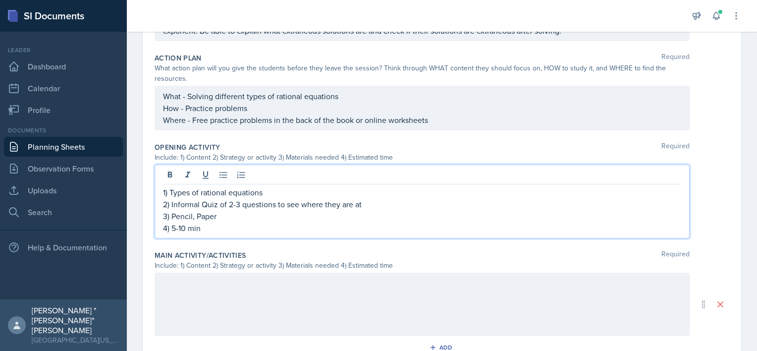
click at [210, 286] on p at bounding box center [422, 283] width 518 height 12
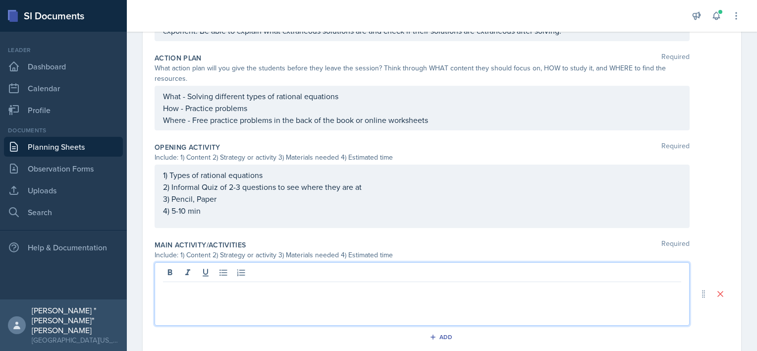
scroll to position [260, 0]
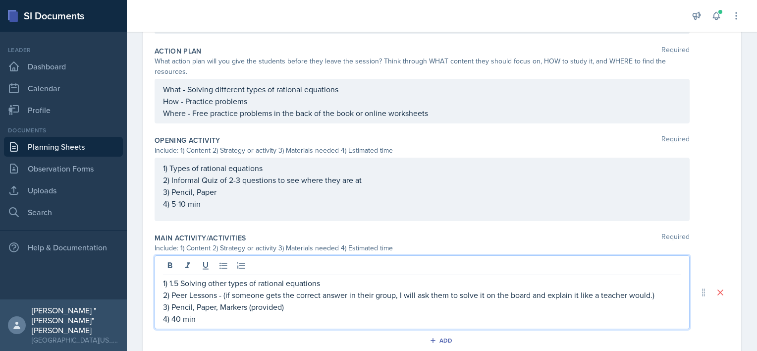
click at [657, 294] on p "2) Peer Lessons - (if someone gets the correct answer in their group, I will as…" at bounding box center [422, 295] width 518 height 12
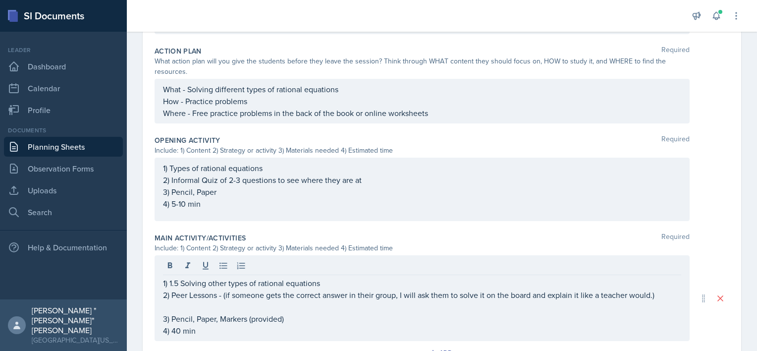
click at [364, 304] on p at bounding box center [422, 307] width 518 height 12
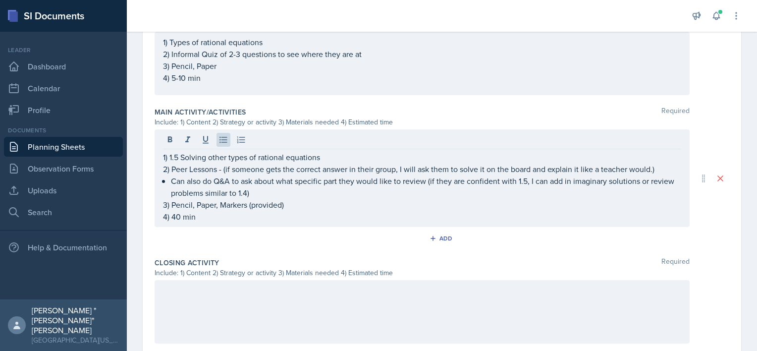
click at [314, 305] on div at bounding box center [422, 311] width 535 height 63
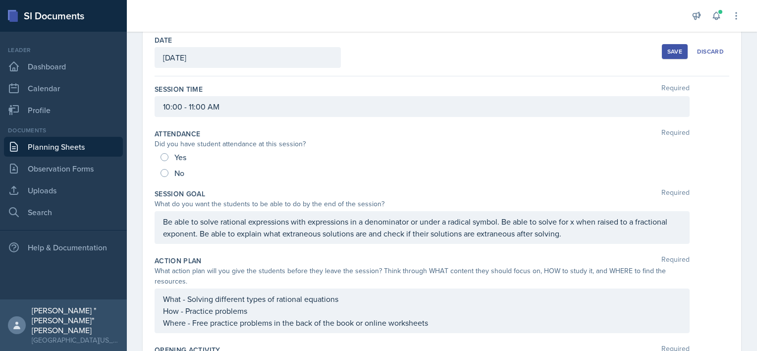
scroll to position [0, 0]
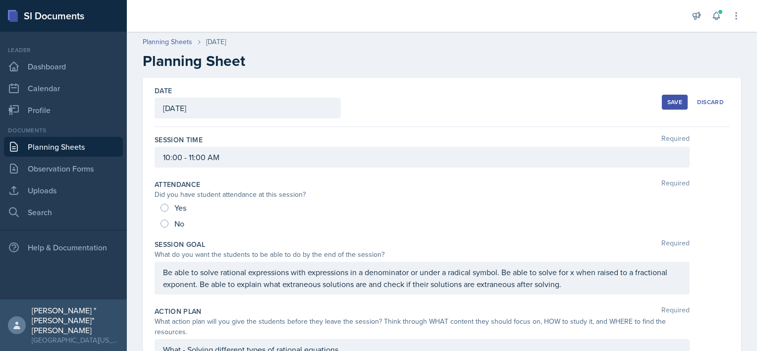
click at [677, 101] on button "Save" at bounding box center [675, 102] width 26 height 15
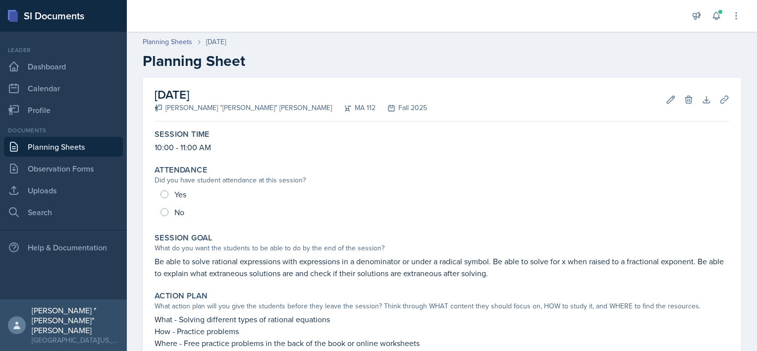
click at [107, 143] on link "Planning Sheets" at bounding box center [63, 147] width 119 height 20
